Goal: Information Seeking & Learning: Learn about a topic

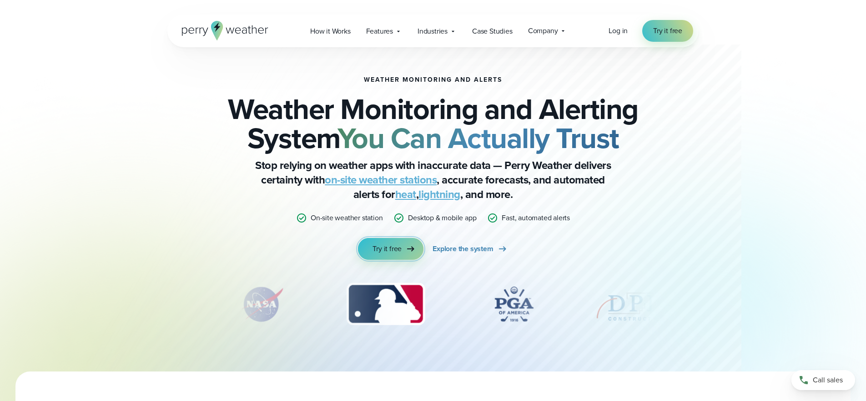
click at [393, 248] on span "Try it free" at bounding box center [386, 249] width 29 height 11
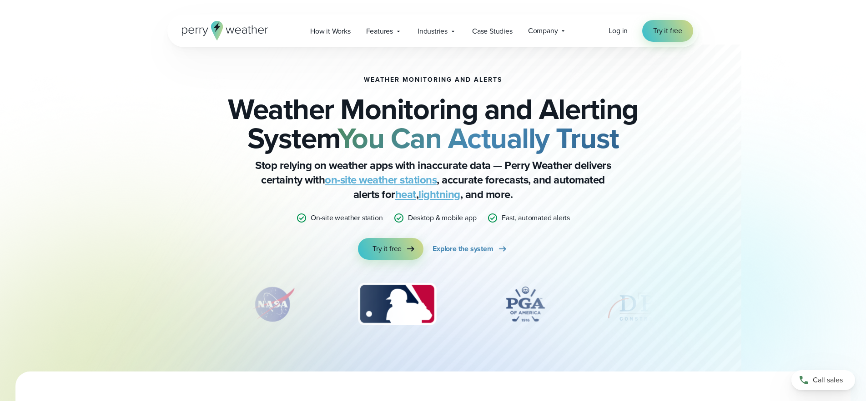
click at [639, 223] on div "Weather Monitoring and Alerts Weather Monitoring and Alerting System You Can Ac…" at bounding box center [433, 168] width 440 height 184
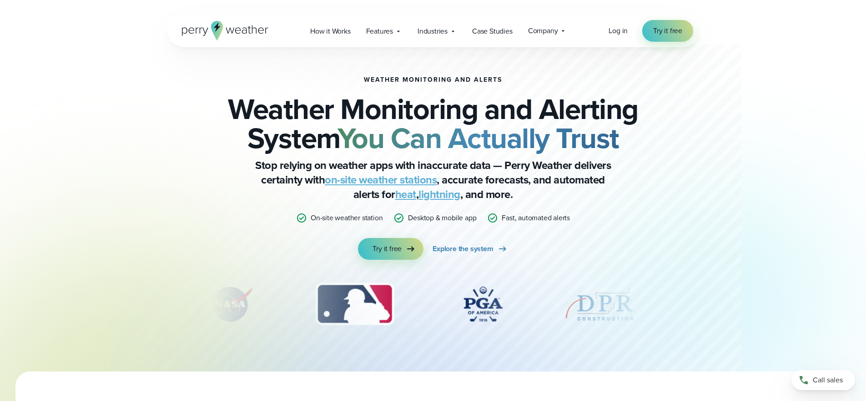
click at [381, 179] on link "on-site weather stations" at bounding box center [381, 180] width 112 height 16
